Goal: Transaction & Acquisition: Purchase product/service

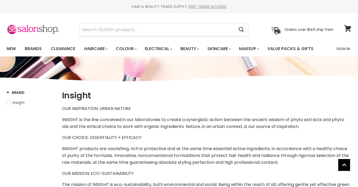
select select "manual"
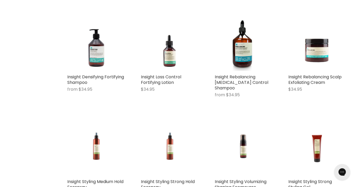
scroll to position [1001, 0]
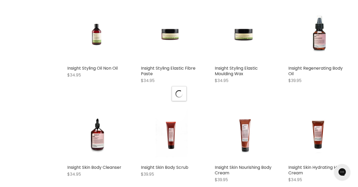
scroll to position [1238, 0]
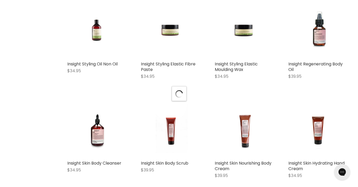
select select "manual"
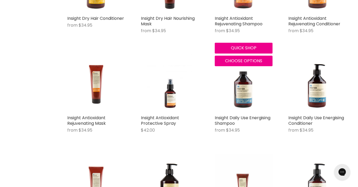
scroll to position [581, 0]
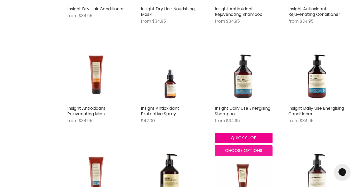
click at [244, 151] on span "Choose options" at bounding box center [243, 151] width 37 height 6
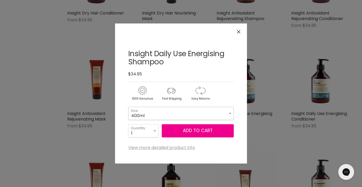
click at [191, 115] on select "400ml 900ml" at bounding box center [181, 113] width 106 height 13
click at [128, 107] on select "400ml 900ml" at bounding box center [181, 113] width 106 height 13
select select "900ml"
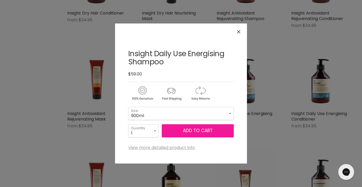
click at [196, 132] on button "Add to cart" at bounding box center [198, 130] width 72 height 13
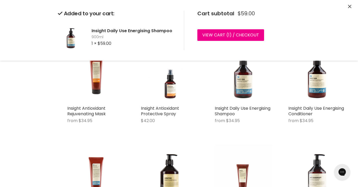
click at [350, 6] on icon "Close" at bounding box center [349, 6] width 3 height 3
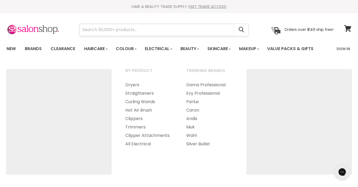
click at [145, 30] on input "Search" at bounding box center [157, 30] width 155 height 12
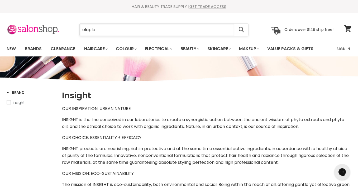
type input "olaplex"
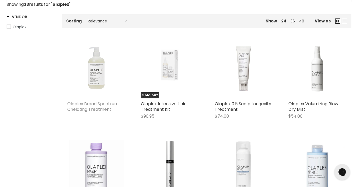
click at [87, 107] on link "Olaplex Broad Spectrum Chelating Treatment" at bounding box center [92, 107] width 51 height 12
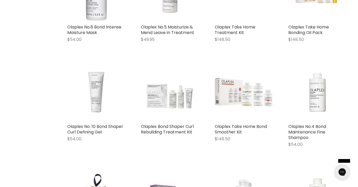
scroll to position [379, 0]
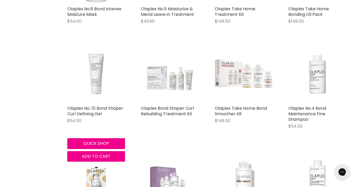
click at [97, 77] on img "Main content" at bounding box center [96, 74] width 58 height 58
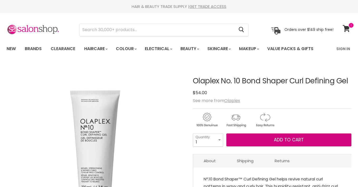
click at [291, 140] on span "Add to cart" at bounding box center [289, 140] width 30 height 6
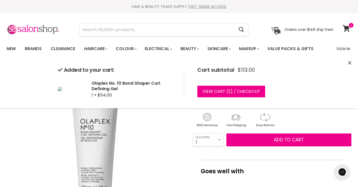
click at [348, 63] on div "Added to your cart: Olaplex No. 10 Bond Shaper Curl Defining Gel 1 × $54.00 Car…" at bounding box center [179, 82] width 358 height 52
click at [351, 63] on icon "Close" at bounding box center [349, 62] width 3 height 3
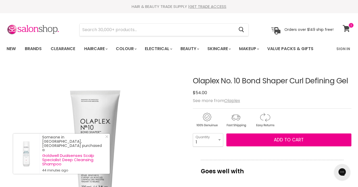
click at [346, 29] on icon at bounding box center [346, 28] width 7 height 7
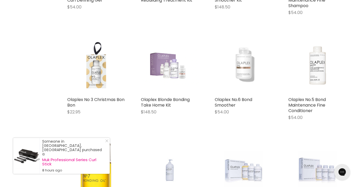
scroll to position [498, 0]
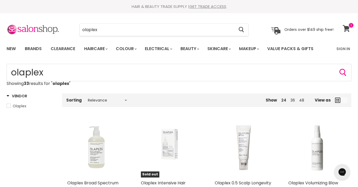
click at [344, 29] on icon at bounding box center [346, 28] width 7 height 7
